Goal: Transaction & Acquisition: Purchase product/service

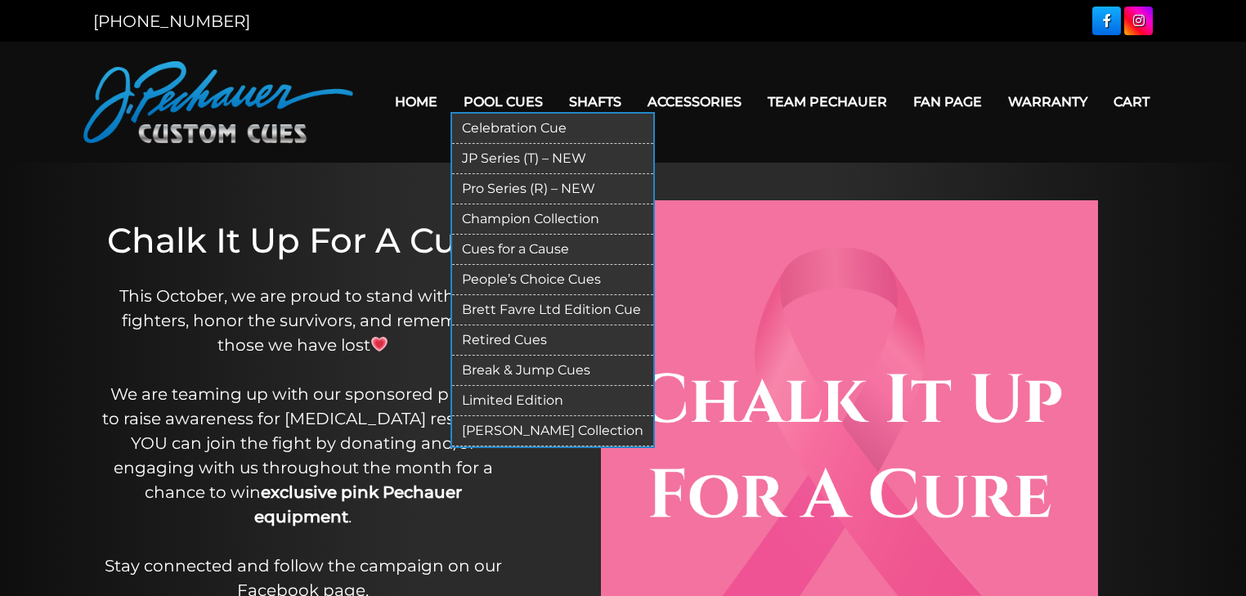
click at [525, 157] on link "JP Series (T) – NEW" at bounding box center [552, 159] width 201 height 30
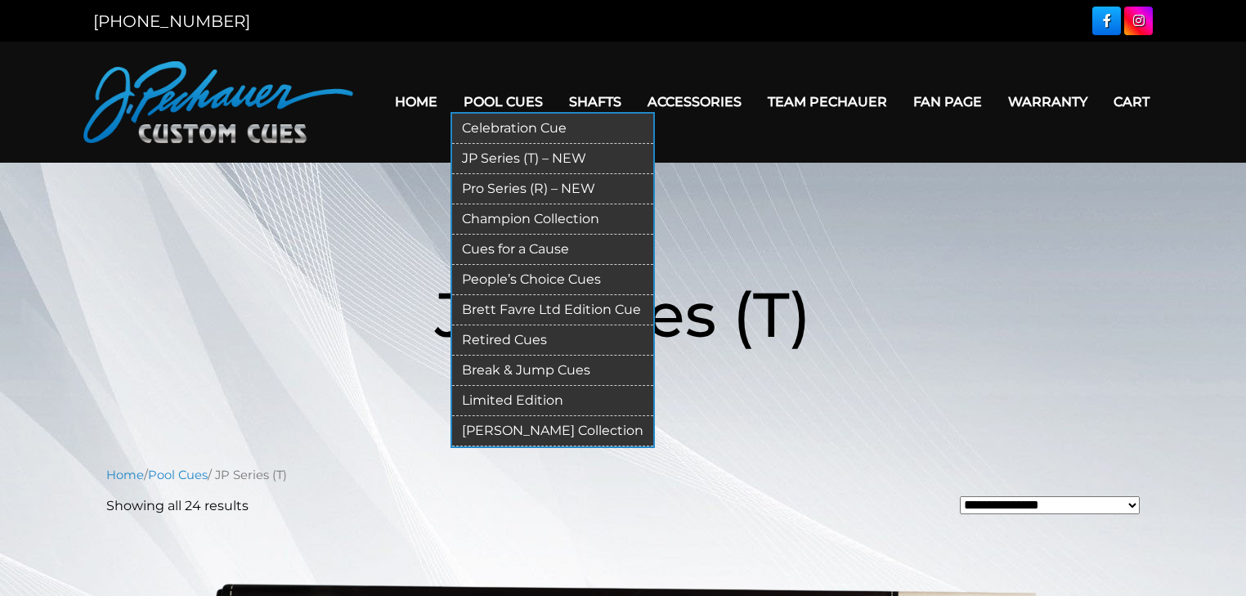
click at [520, 176] on link "Pro Series (R) – NEW" at bounding box center [552, 189] width 201 height 30
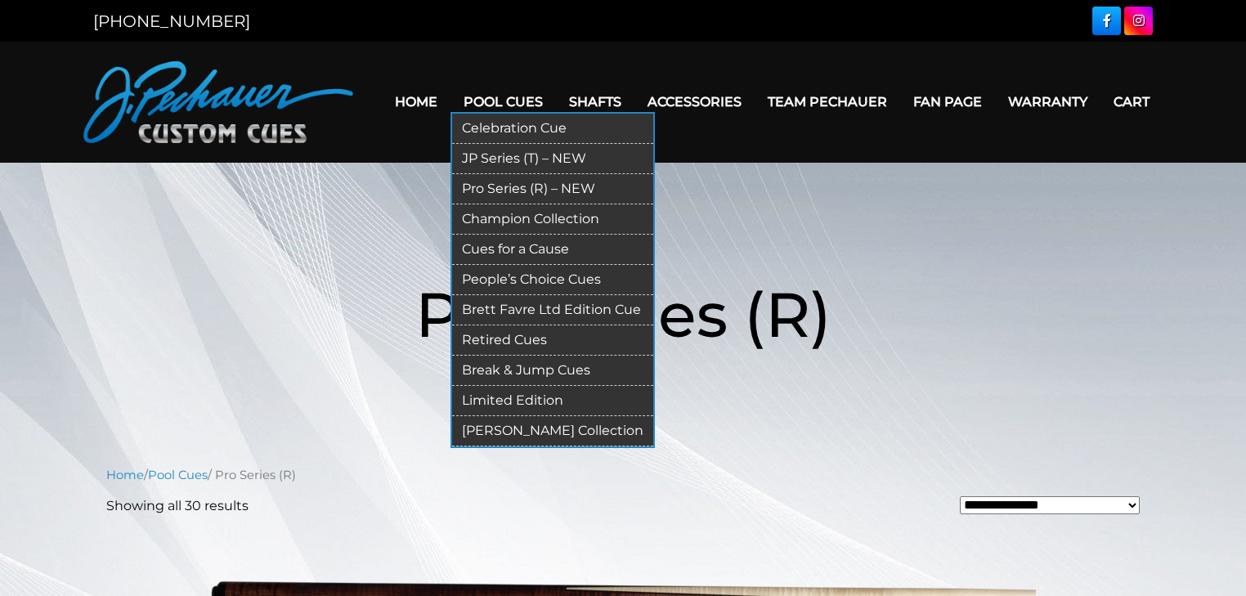
click at [513, 128] on link "Celebration Cue" at bounding box center [552, 129] width 201 height 30
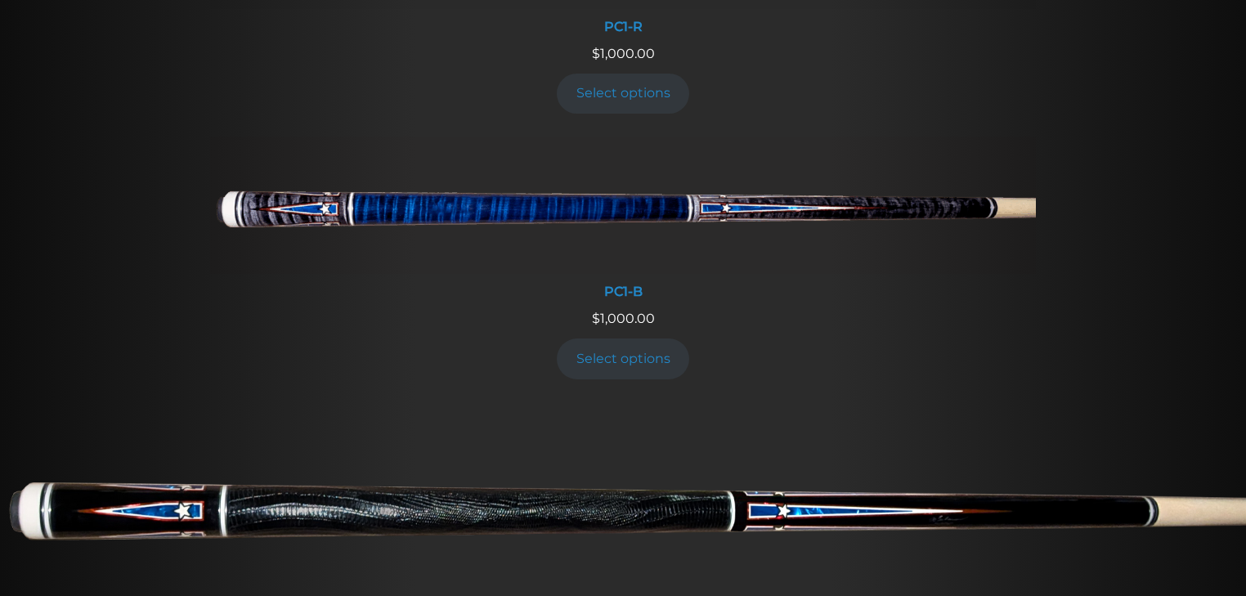
scroll to position [1177, 0]
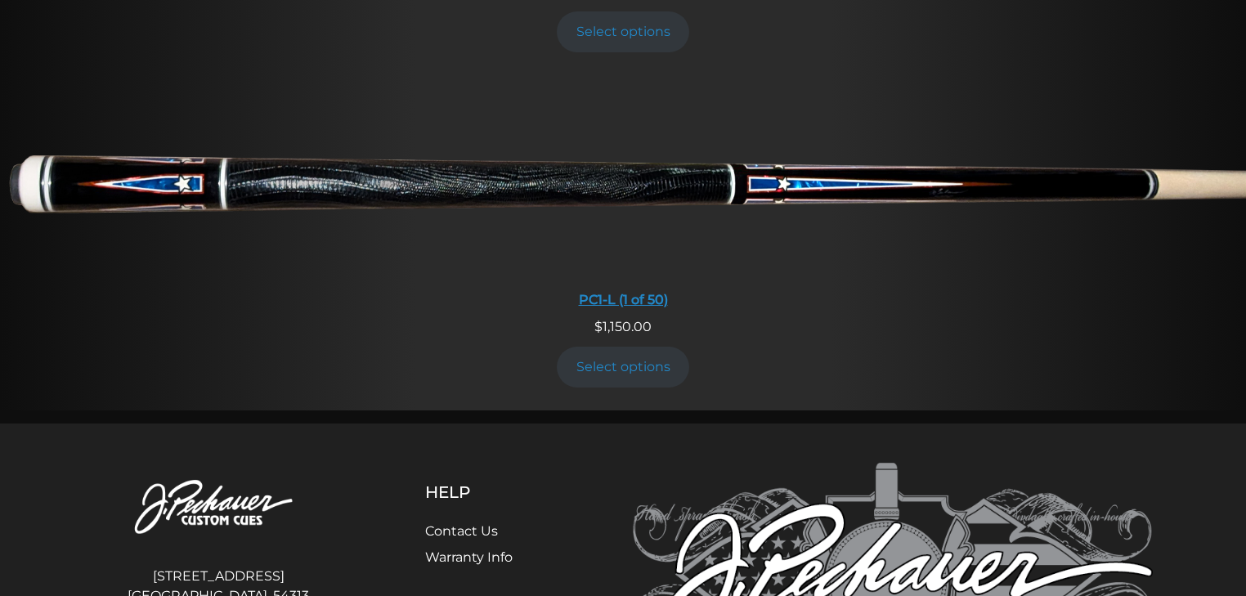
click at [627, 298] on div "PC1-L (1 of 50)" at bounding box center [623, 300] width 1246 height 16
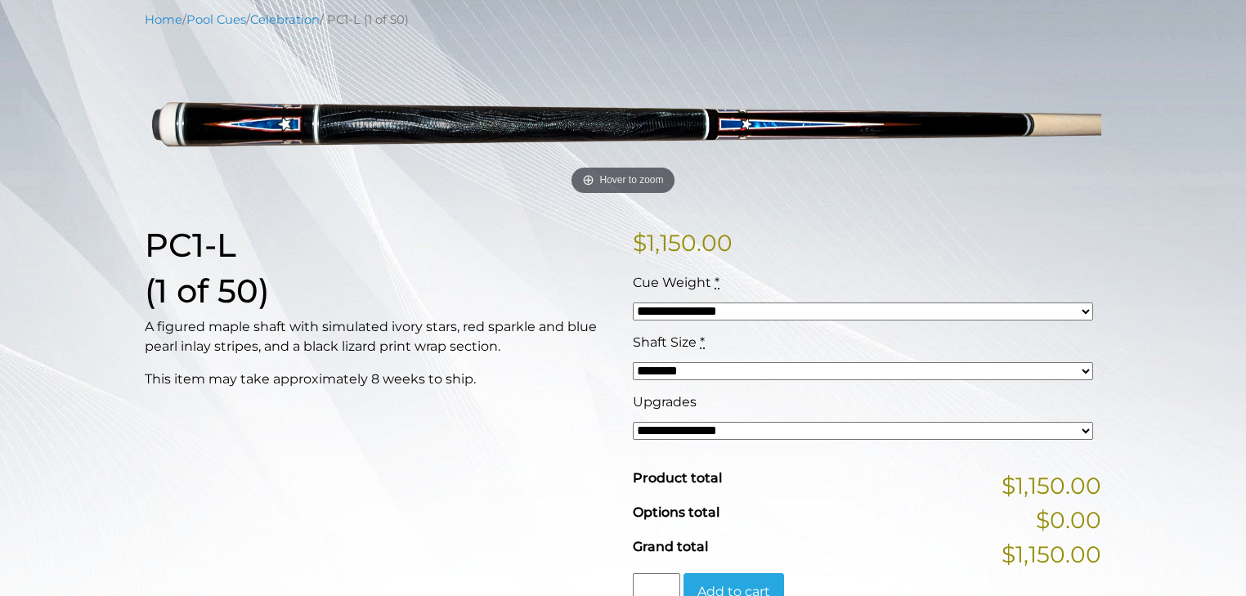
scroll to position [262, 0]
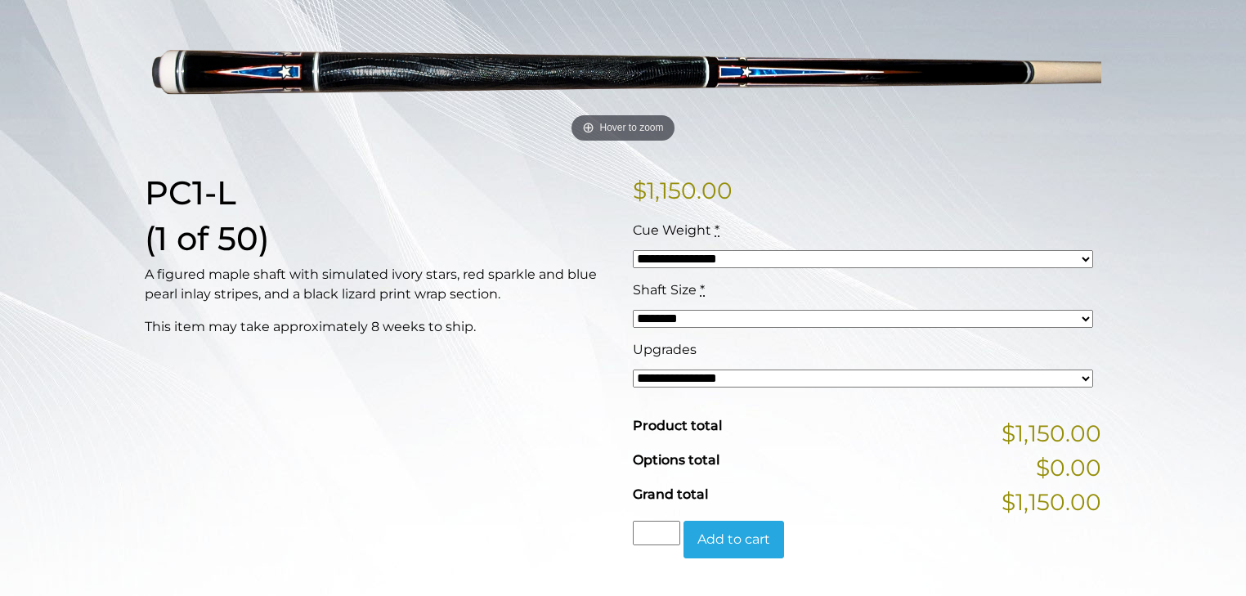
click at [652, 253] on select "**********" at bounding box center [863, 259] width 460 height 18
click at [302, 320] on p "This item may take approximately 8 weeks to ship." at bounding box center [379, 327] width 468 height 20
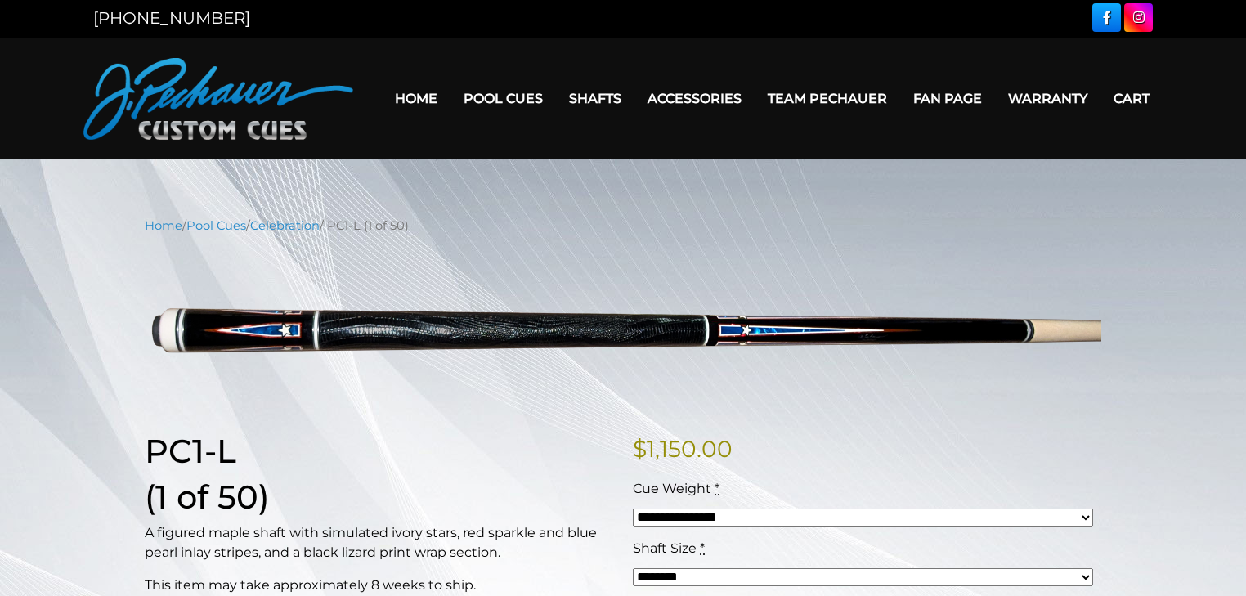
scroll to position [0, 0]
